Goal: Task Accomplishment & Management: Use online tool/utility

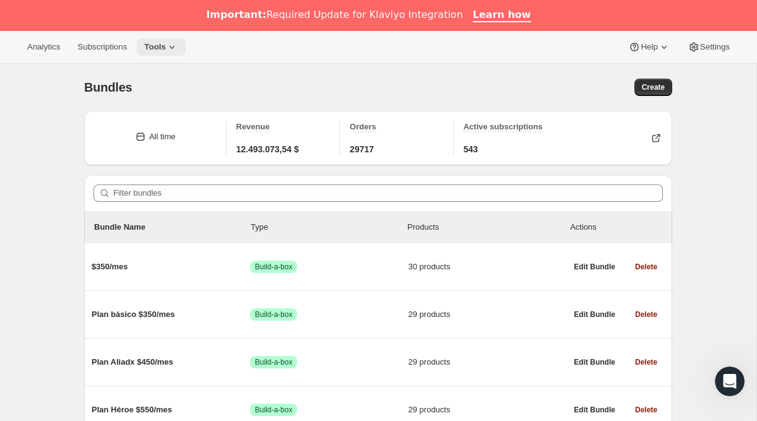
click at [166, 44] on span "Tools" at bounding box center [155, 47] width 22 height 10
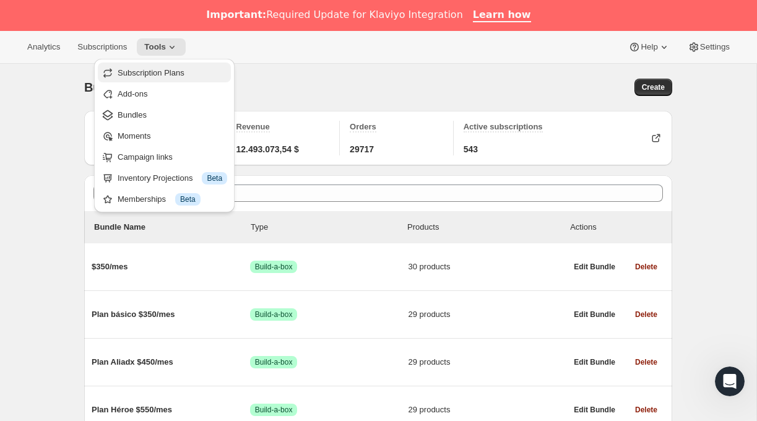
click at [148, 79] on button "Subscription Plans" at bounding box center [164, 73] width 133 height 20
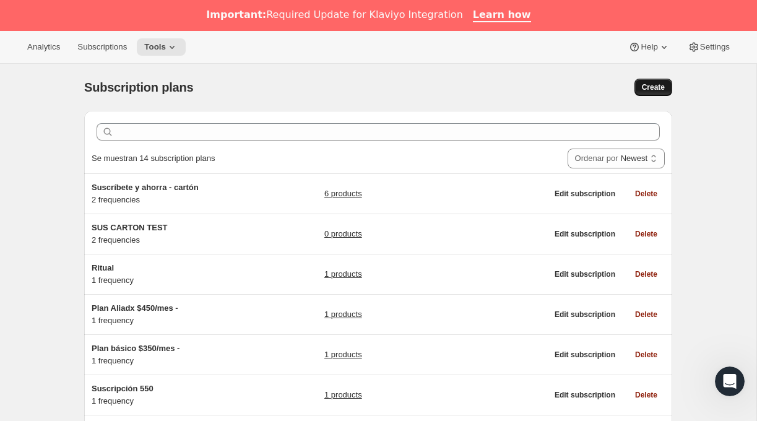
click at [654, 88] on span "Create" at bounding box center [653, 87] width 23 height 10
select select "WEEK"
select select "MONTH"
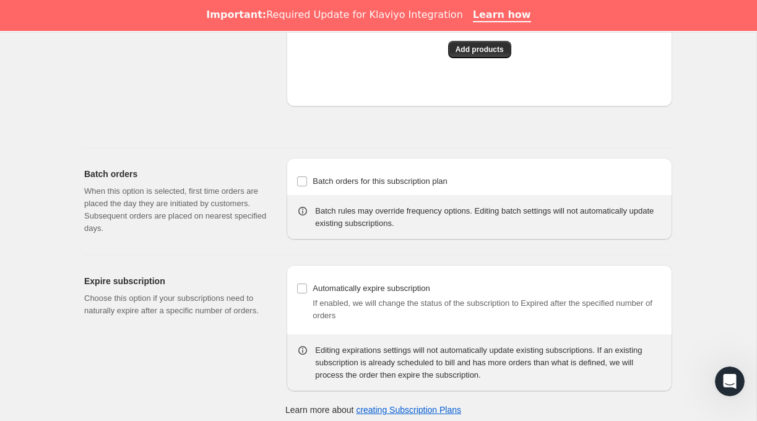
scroll to position [1121, 0]
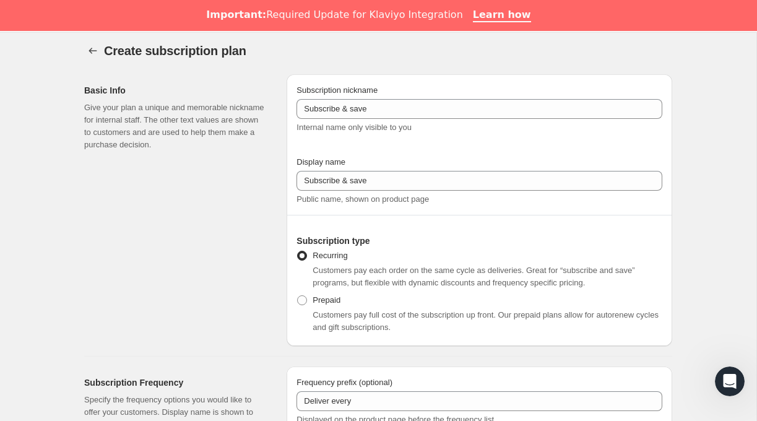
scroll to position [20, 0]
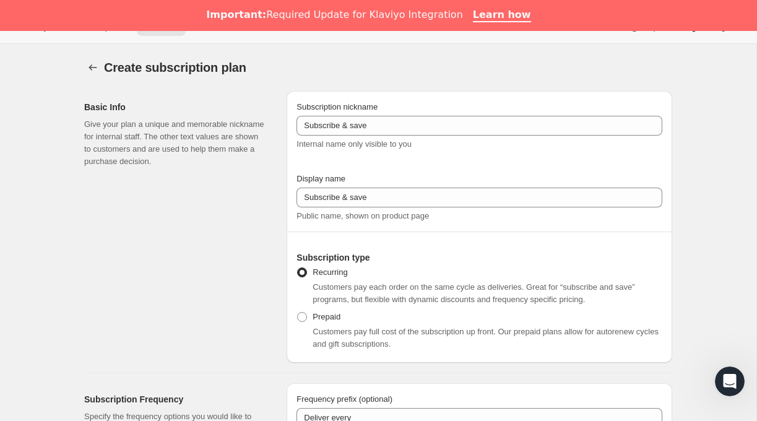
click at [194, 224] on div "Basic Info Give your plan a unique and memorable nickname for internal staff. T…" at bounding box center [180, 227] width 192 height 272
click at [152, 247] on div "Basic Info Give your plan a unique and memorable nickname for internal staff. T…" at bounding box center [180, 227] width 192 height 272
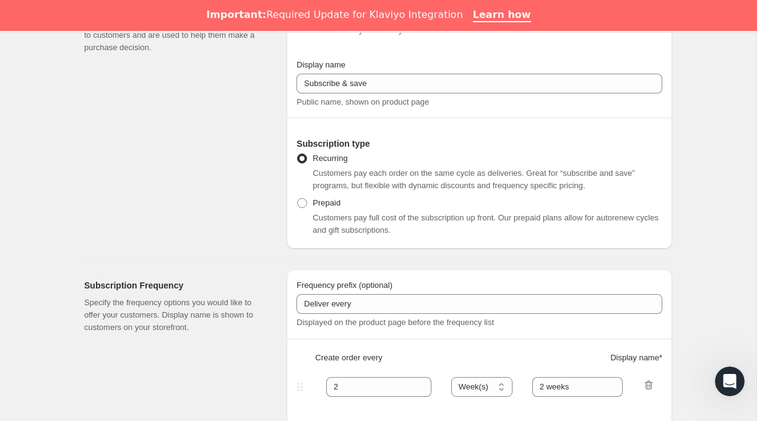
scroll to position [0, 0]
